Goal: Transaction & Acquisition: Book appointment/travel/reservation

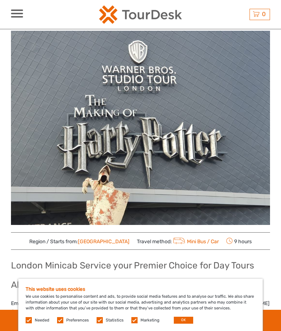
scroll to position [69, 0]
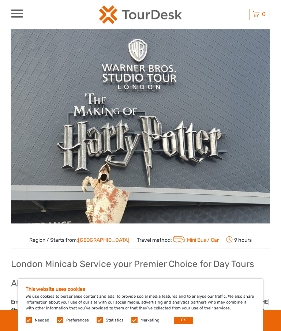
click at [57, 323] on label at bounding box center [60, 320] width 6 height 6
click at [0, 0] on input "checkbox" at bounding box center [0, 0] width 0 height 0
click at [99, 323] on label at bounding box center [99, 320] width 6 height 6
click at [0, 0] on input "checkbox" at bounding box center [0, 0] width 0 height 0
click at [28, 323] on label at bounding box center [29, 320] width 6 height 6
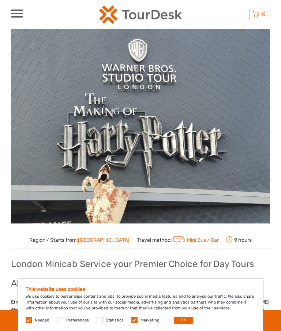
click at [131, 323] on label at bounding box center [134, 320] width 6 height 6
click at [0, 0] on input "checkbox" at bounding box center [0, 0] width 0 height 0
click at [27, 323] on label at bounding box center [29, 320] width 6 height 6
click at [29, 330] on div "This website uses cookies We use cookies to personalise content and ads, to pro…" at bounding box center [140, 304] width 244 height 52
click at [29, 323] on label at bounding box center [29, 320] width 6 height 6
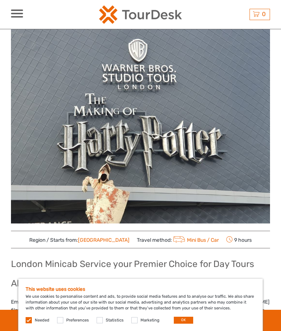
click at [23, 330] on div "This website uses cookies We use cookies to personalise content and ads, to pro…" at bounding box center [140, 304] width 244 height 52
click at [30, 323] on label at bounding box center [29, 320] width 6 height 6
click at [29, 323] on label at bounding box center [29, 320] width 6 height 6
click at [29, 330] on div "This website uses cookies We use cookies to personalise content and ads, to pro…" at bounding box center [140, 304] width 244 height 52
click at [31, 330] on div "This website uses cookies We use cookies to personalise content and ads, to pro…" at bounding box center [140, 304] width 244 height 52
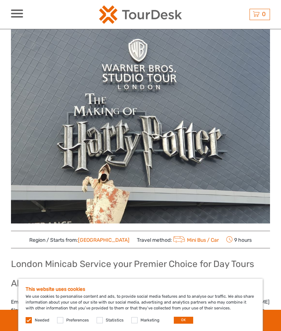
click at [27, 330] on div "This website uses cookies We use cookies to personalise content and ads, to pro…" at bounding box center [140, 304] width 244 height 52
click at [30, 323] on label at bounding box center [29, 320] width 6 height 6
click at [31, 330] on div "This website uses cookies We use cookies to personalise content and ads, to pro…" at bounding box center [140, 304] width 244 height 52
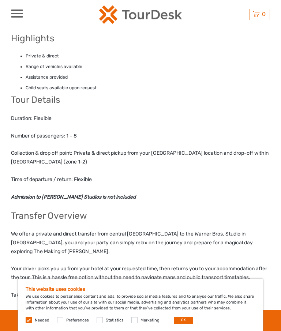
scroll to position [408, 0]
